Goal: Find specific page/section: Find specific page/section

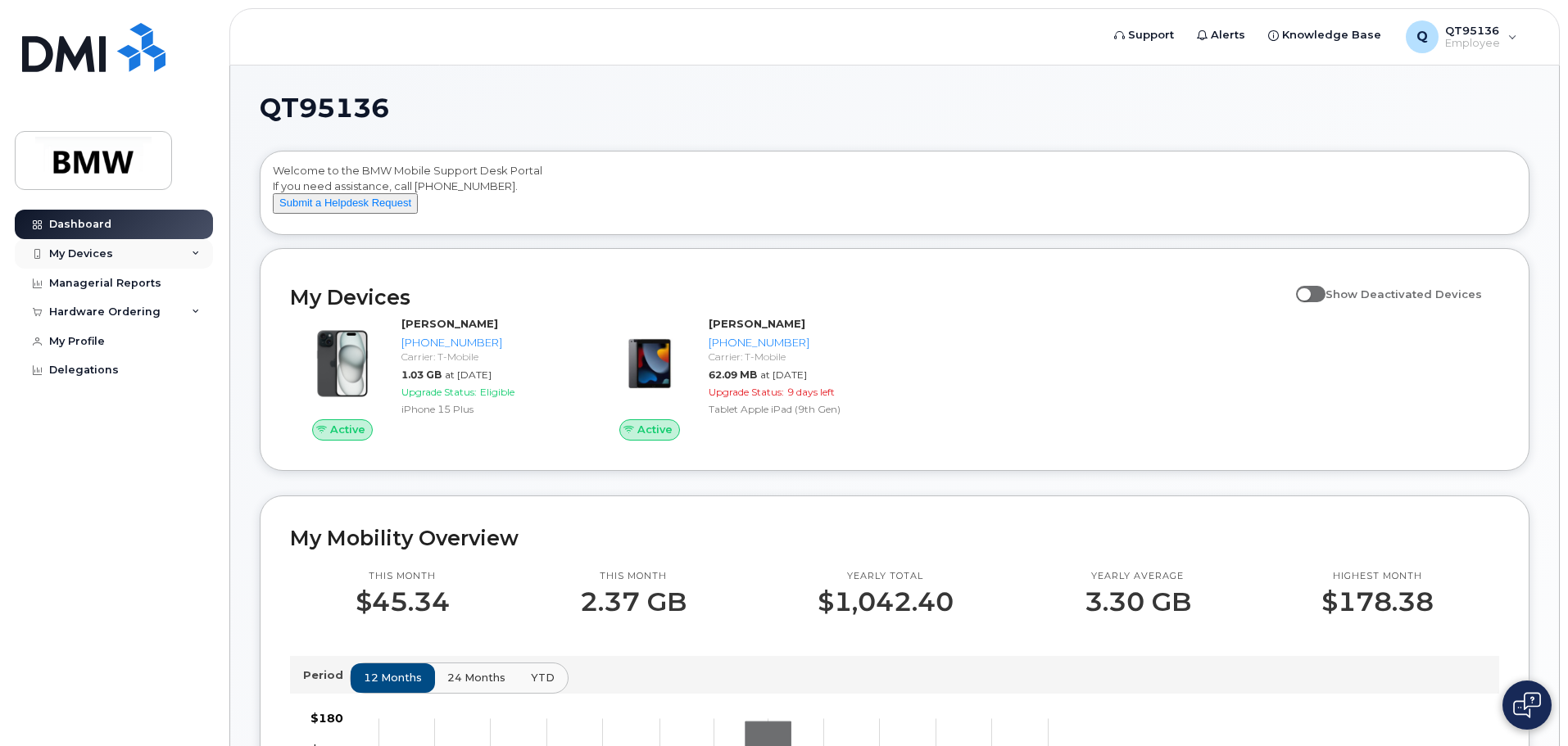
click at [97, 253] on div "My Devices" at bounding box center [81, 253] width 64 height 13
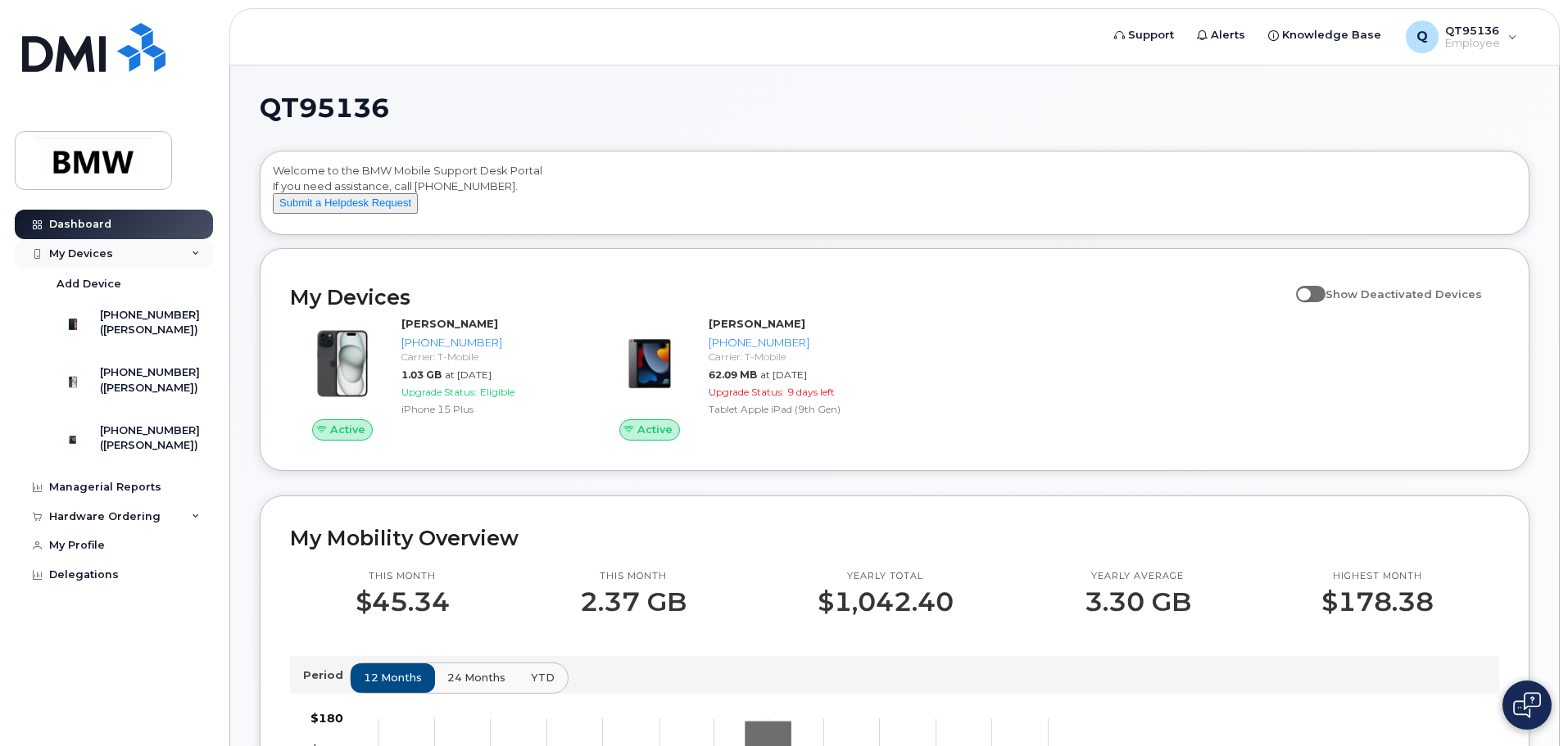
click at [97, 253] on div "My Devices" at bounding box center [81, 253] width 64 height 13
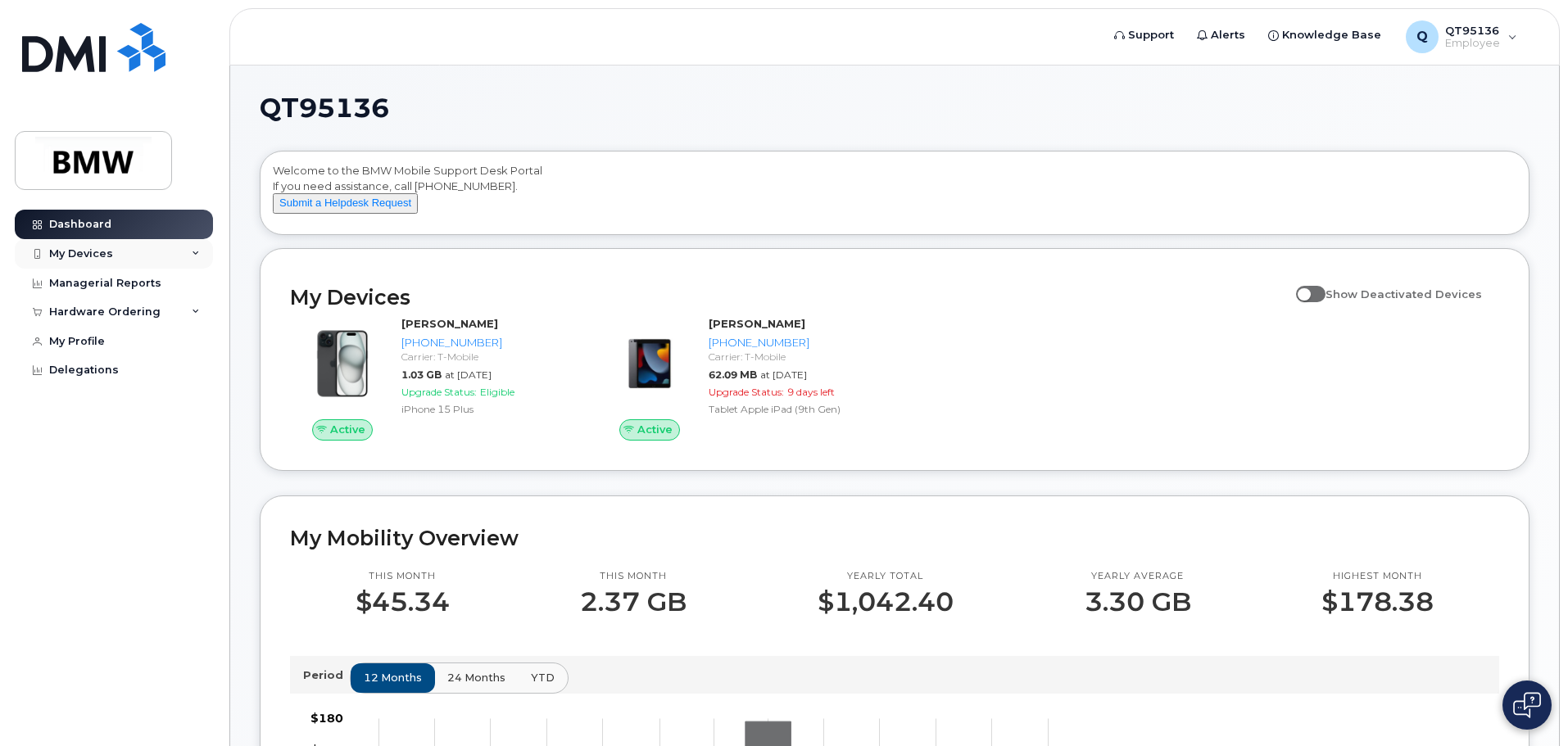
click at [200, 249] on div "My Devices" at bounding box center [114, 253] width 199 height 29
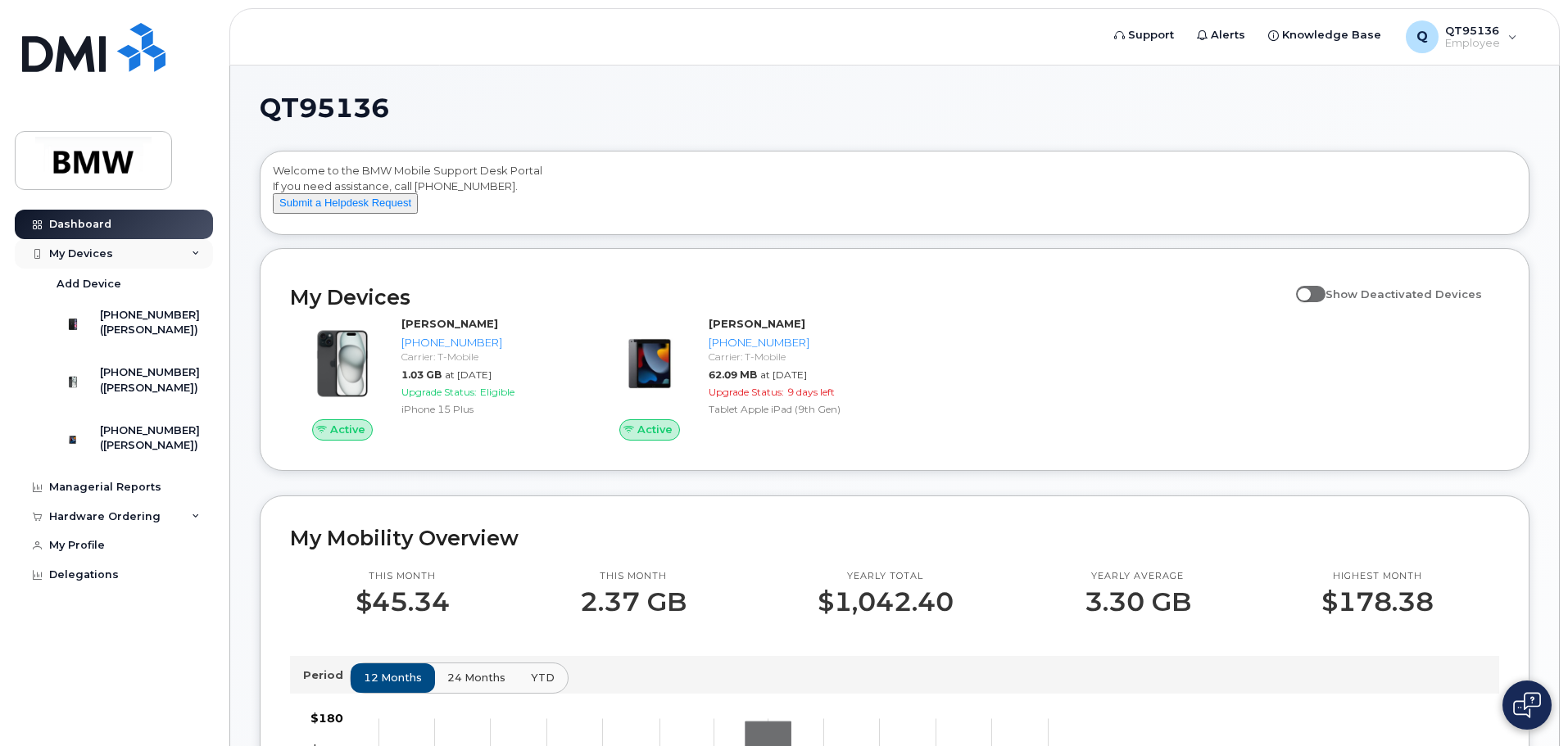
click at [200, 249] on div "My Devices" at bounding box center [114, 253] width 199 height 29
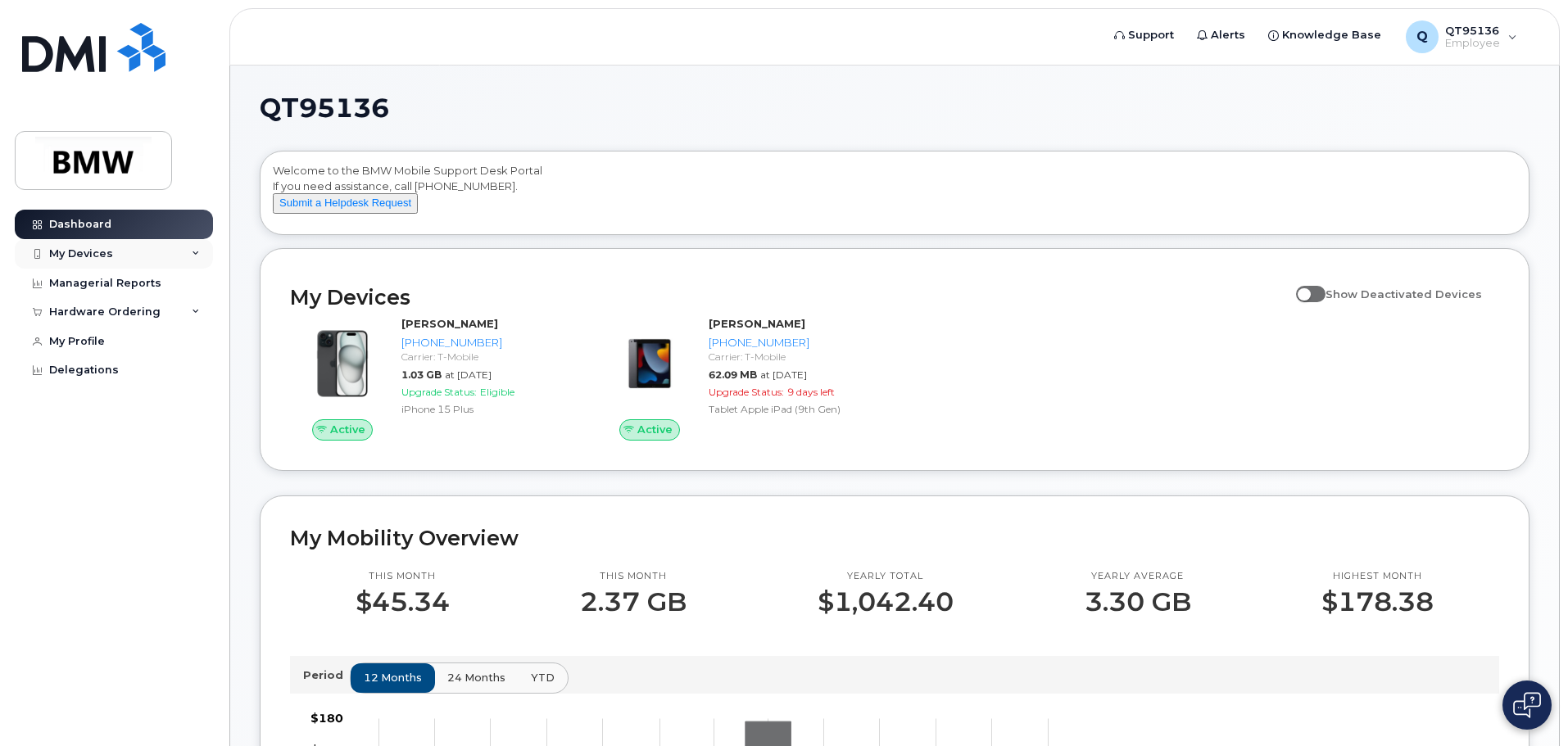
click at [65, 252] on div "My Devices" at bounding box center [81, 253] width 64 height 13
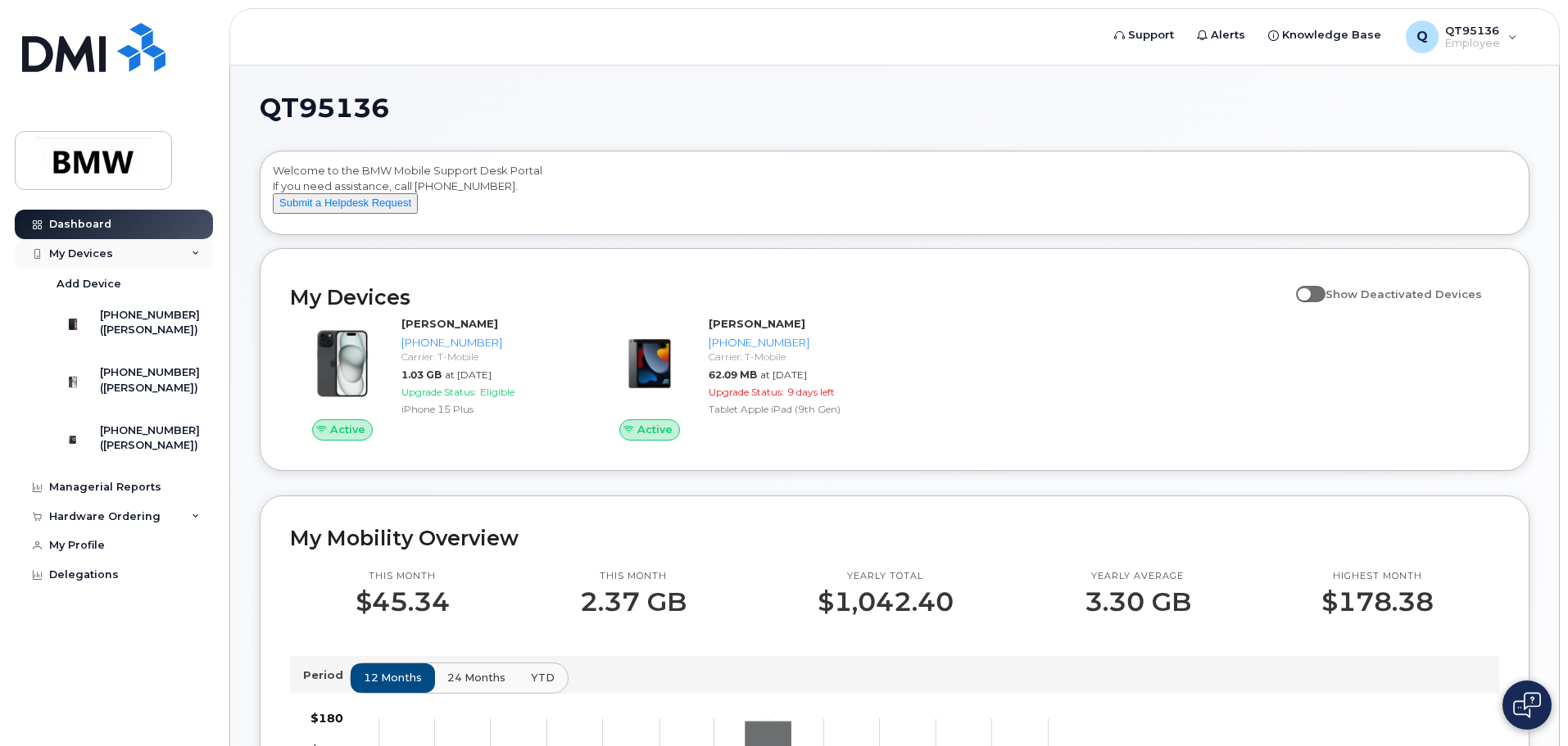
click at [65, 252] on div "My Devices" at bounding box center [81, 253] width 64 height 13
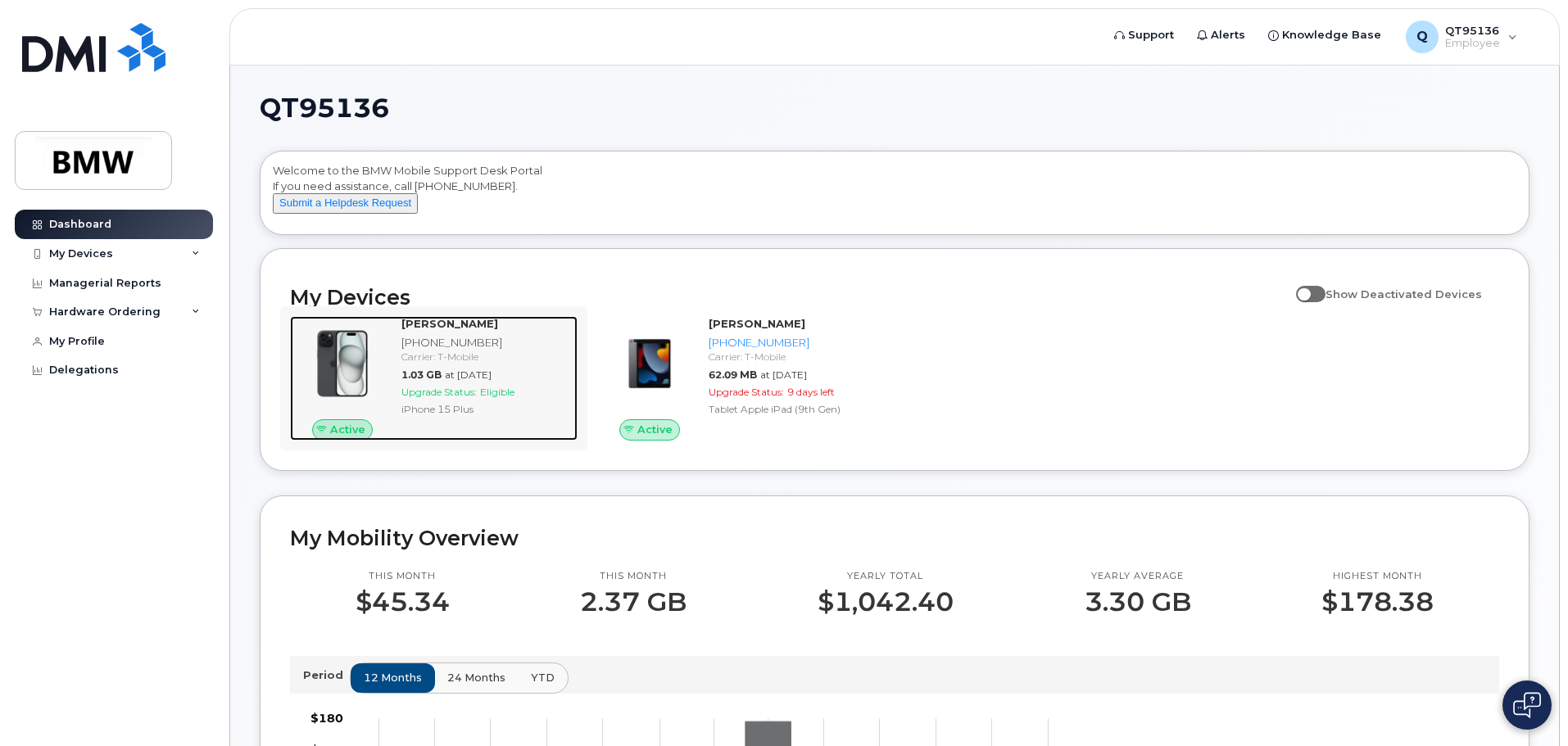
click at [504, 416] on div "iPhone 15 Plus" at bounding box center [486, 409] width 169 height 14
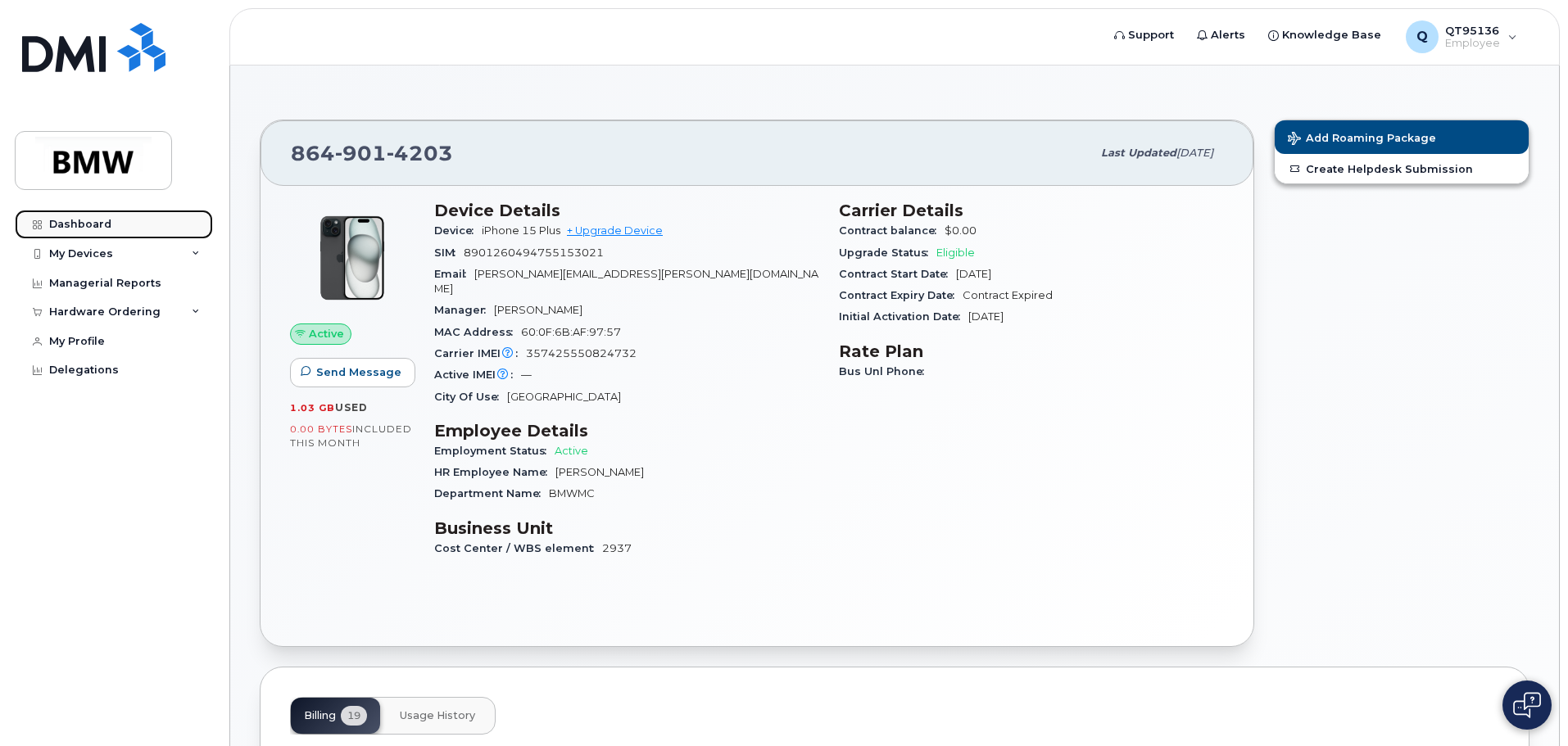
click at [92, 226] on div "Dashboard" at bounding box center [80, 224] width 62 height 13
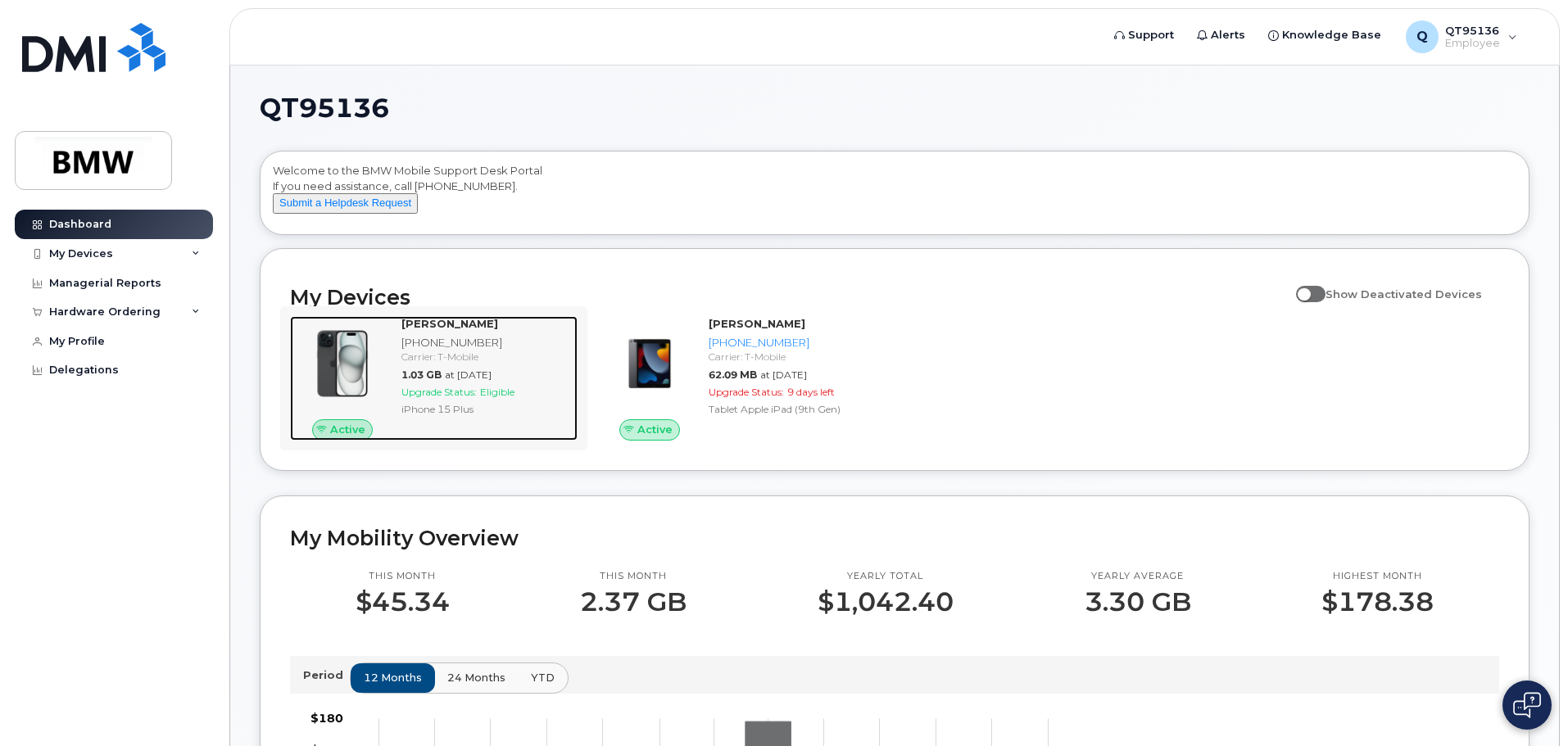
drag, startPoint x: 425, startPoint y: 382, endPoint x: 385, endPoint y: 375, distance: 40.6
click at [386, 375] on div at bounding box center [342, 363] width 105 height 95
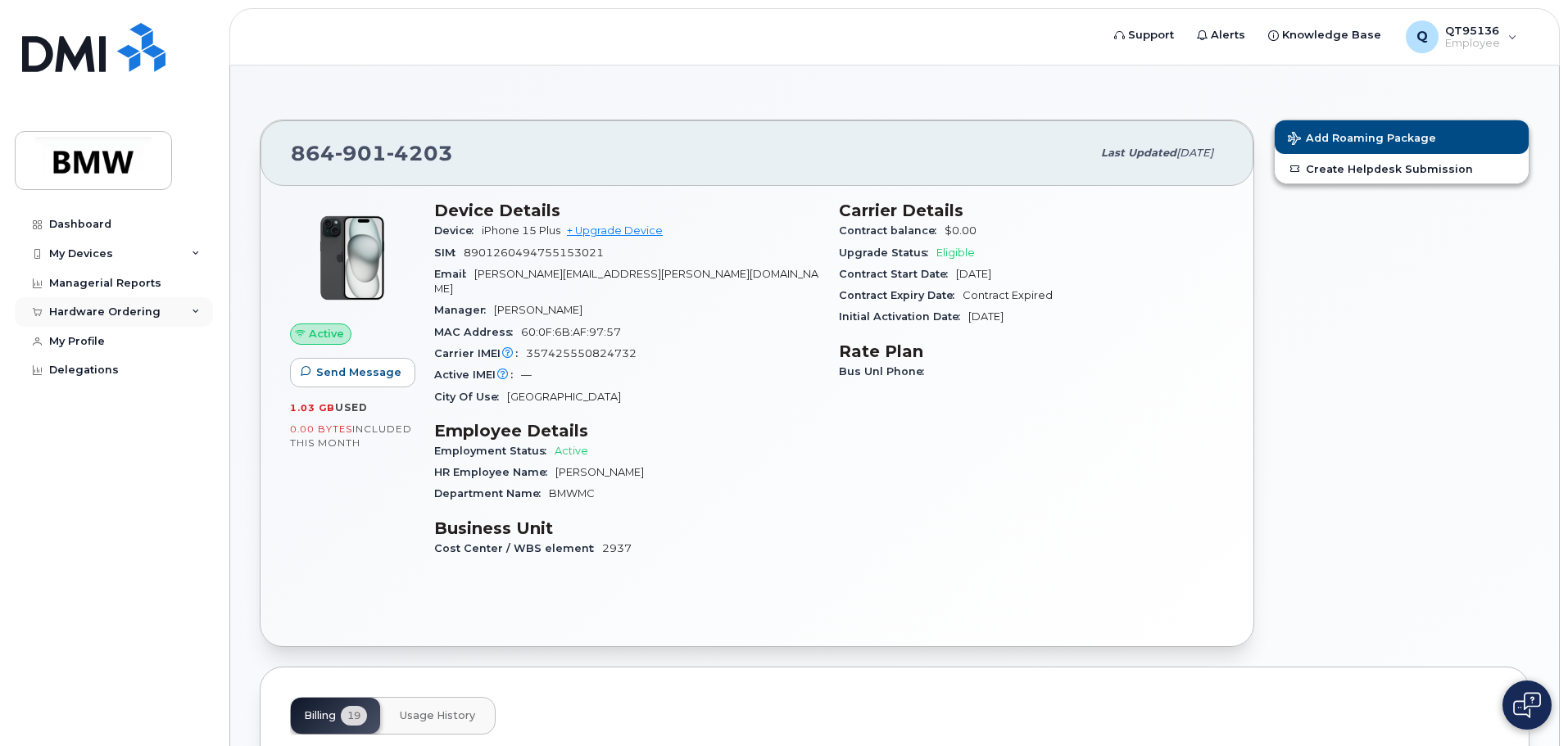
click at [117, 309] on div "Hardware Ordering" at bounding box center [105, 312] width 112 height 13
click at [117, 318] on div "Hardware Ordering" at bounding box center [105, 312] width 112 height 13
click at [103, 229] on div "Dashboard" at bounding box center [80, 224] width 62 height 13
